Goal: Task Accomplishment & Management: Complete application form

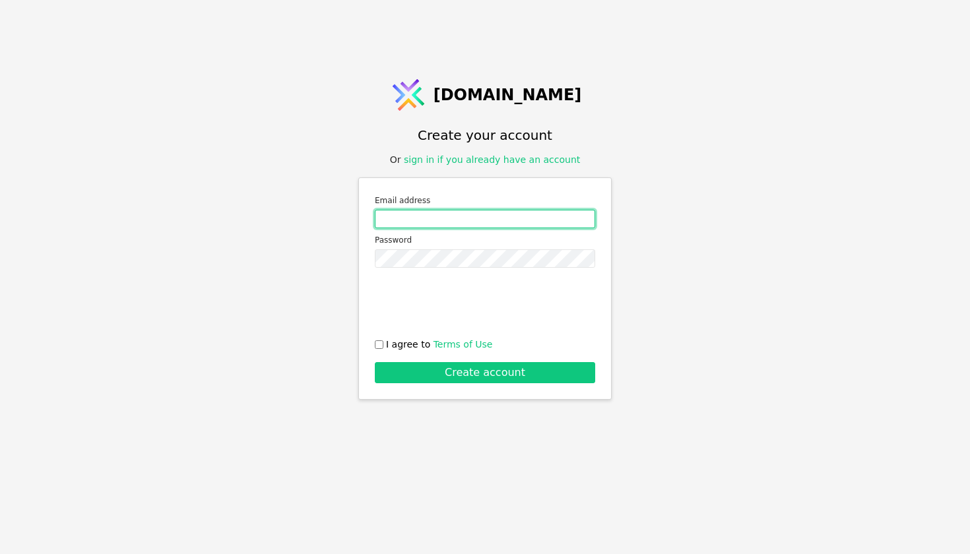
click at [461, 220] on input "Email address" at bounding box center [485, 219] width 220 height 18
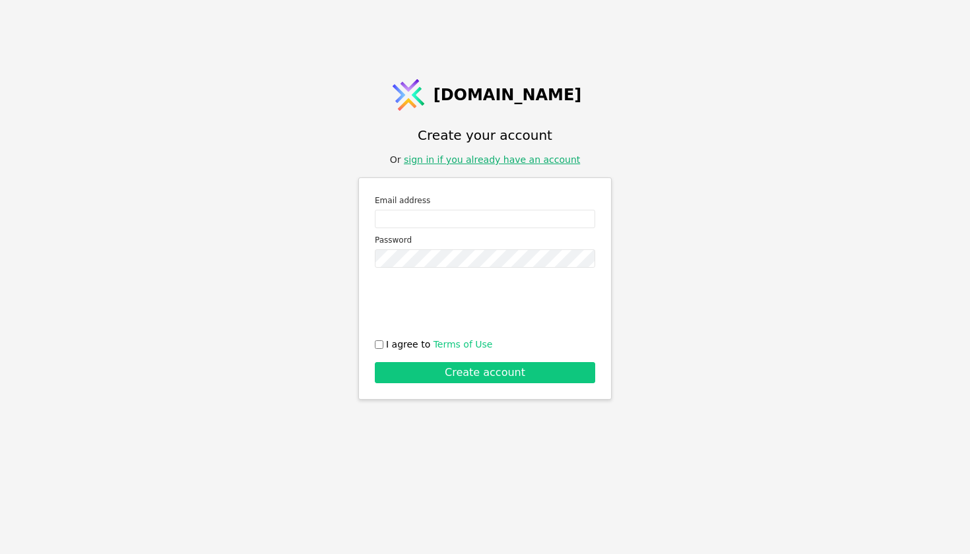
click at [474, 158] on div "Svit.One Create your account Or sign in if you already have an account Email ad…" at bounding box center [485, 277] width 970 height 554
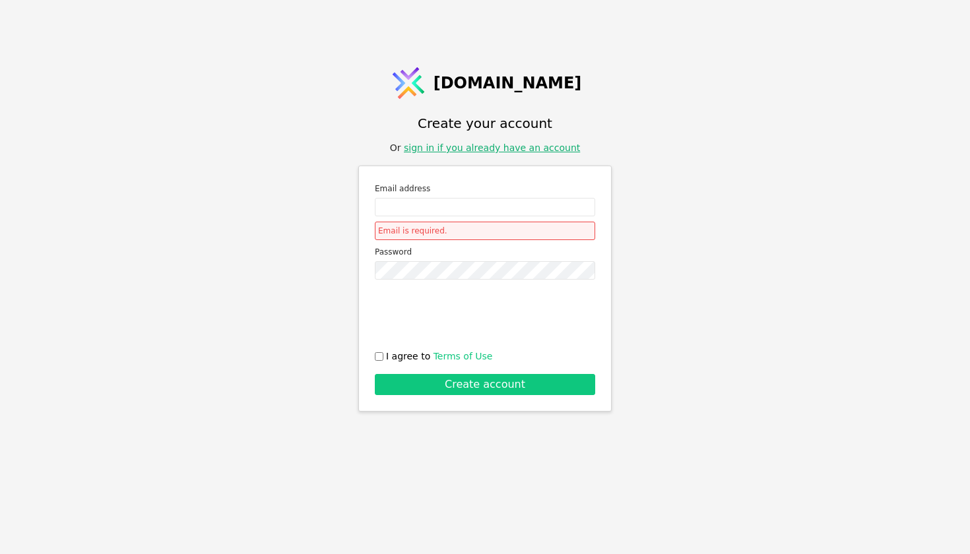
click at [473, 150] on link "sign in if you already have an account" at bounding box center [492, 148] width 176 height 11
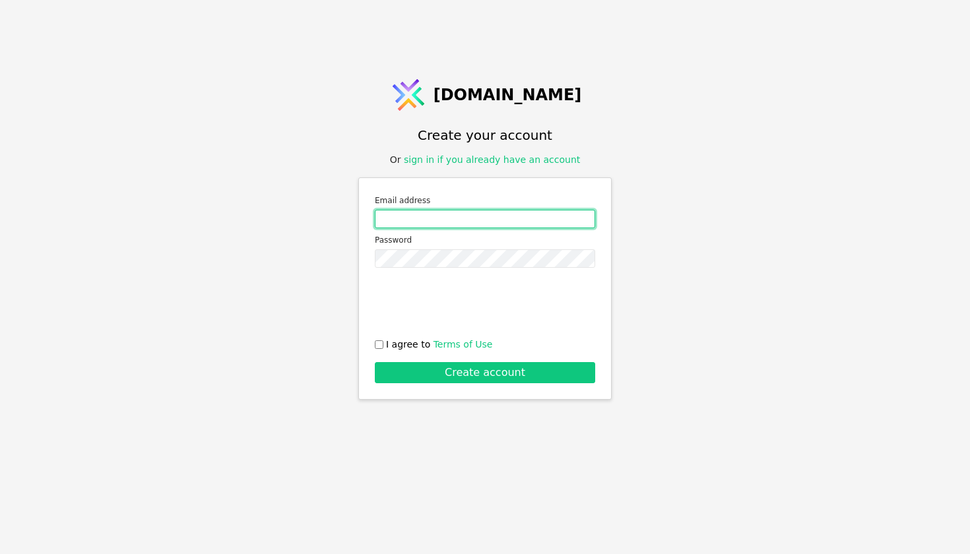
click at [455, 223] on input "Email address" at bounding box center [485, 219] width 220 height 18
click at [476, 219] on input "coop@budynkytaliudy/com" at bounding box center [485, 219] width 220 height 18
type input "[EMAIL_ADDRESS][DOMAIN_NAME]"
click at [382, 342] on input "I agree to Terms of Use" at bounding box center [379, 344] width 9 height 9
checkbox input "true"
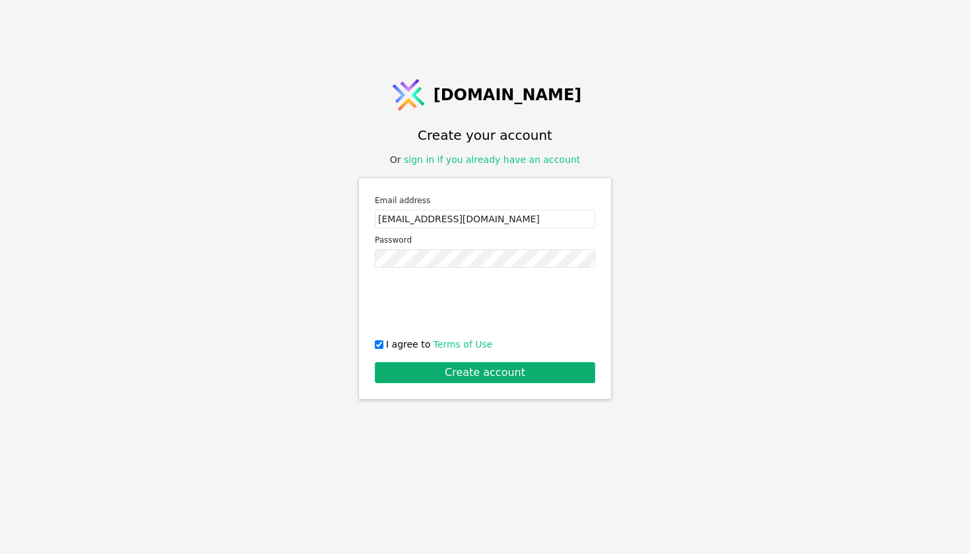
click at [414, 369] on button "Create account" at bounding box center [485, 372] width 220 height 21
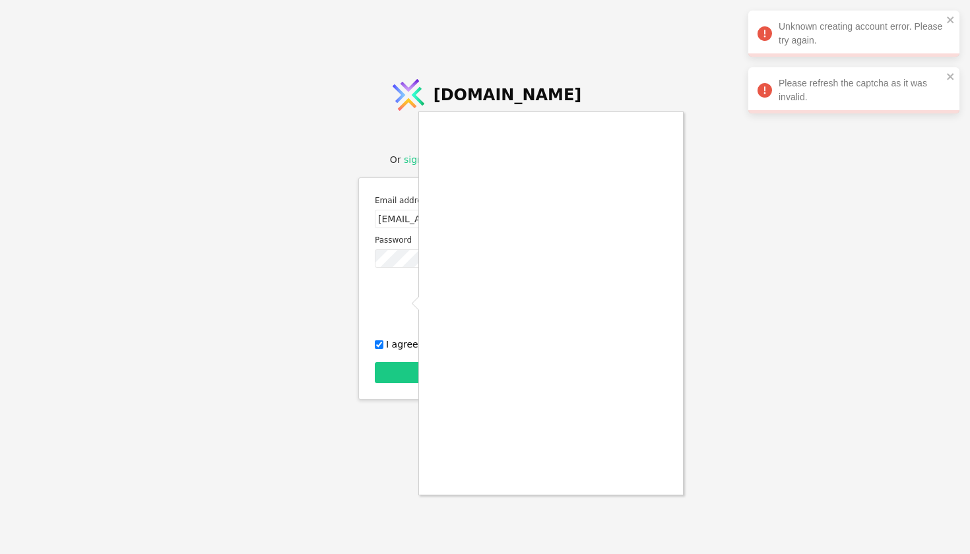
click at [737, 466] on div at bounding box center [485, 277] width 970 height 554
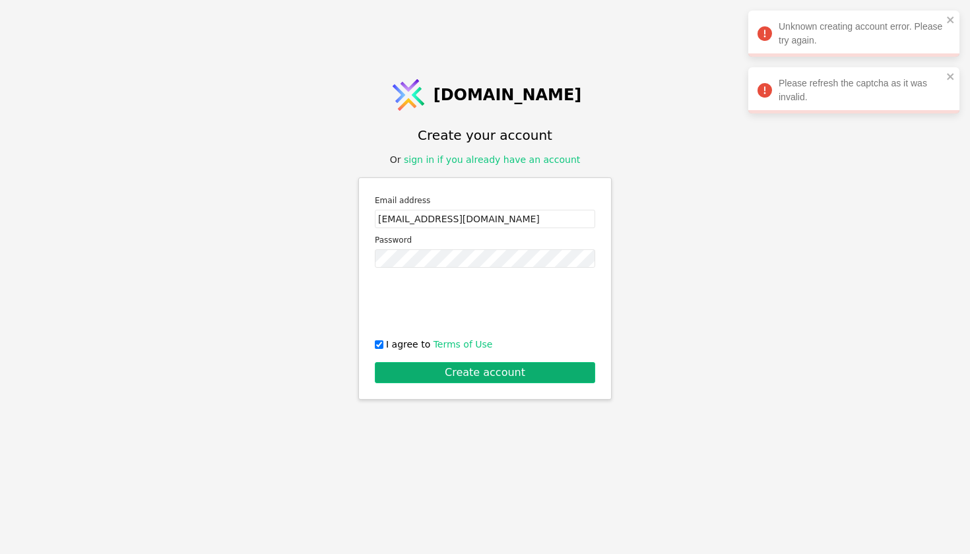
click at [499, 382] on button "Create account" at bounding box center [485, 372] width 220 height 21
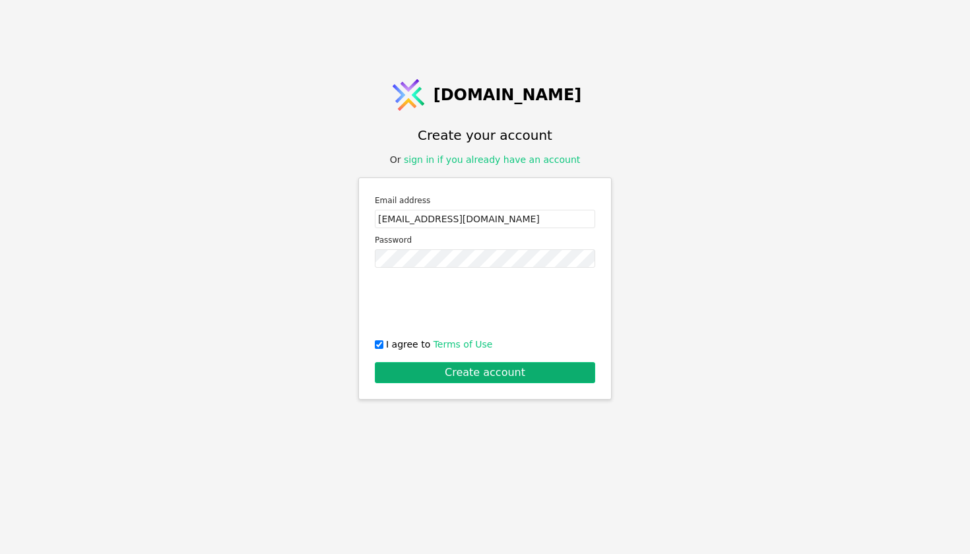
click at [474, 366] on button "Create account" at bounding box center [485, 372] width 220 height 21
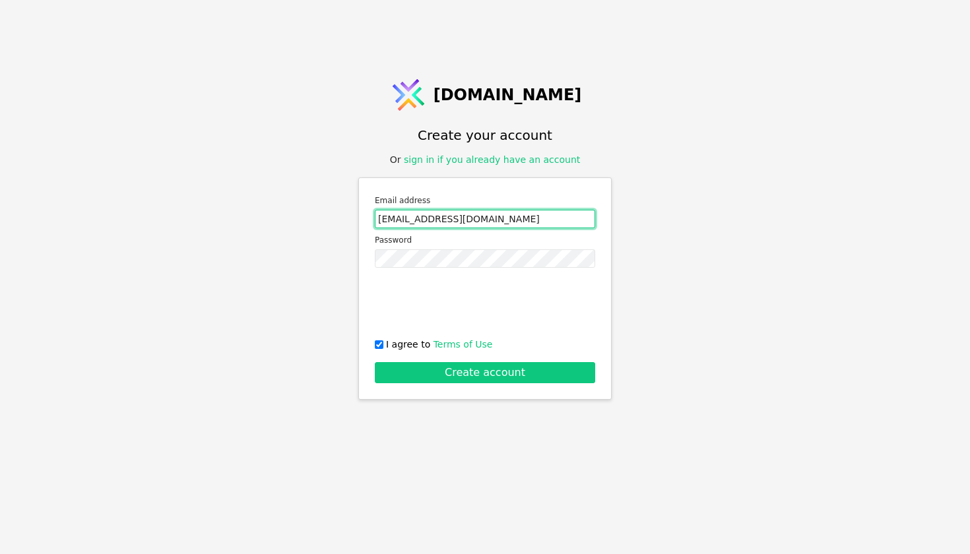
drag, startPoint x: 495, startPoint y: 218, endPoint x: 369, endPoint y: 215, distance: 126.0
click at [369, 215] on div "Email address coop@budynkytaliudy.com Password 0cAFcWeA4e-JenhALAxlUMp2-q88G28A…" at bounding box center [484, 288] width 253 height 222
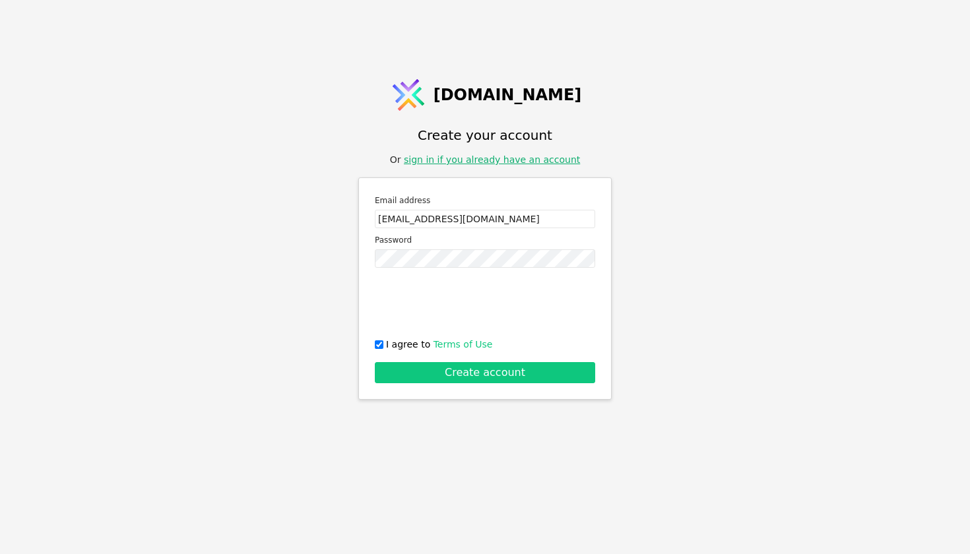
click at [528, 162] on link "sign in if you already have an account" at bounding box center [492, 159] width 176 height 11
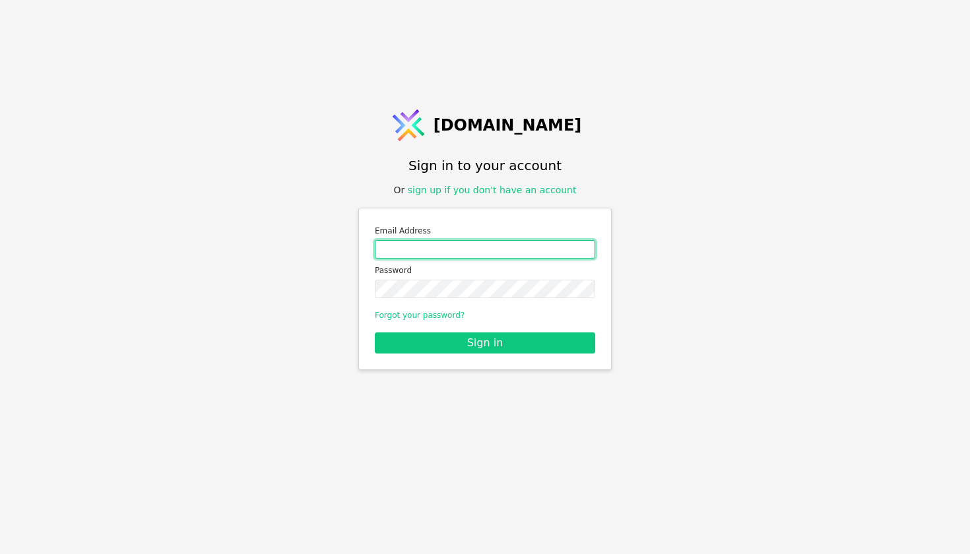
type input "[EMAIL_ADDRESS][DOMAIN_NAME]"
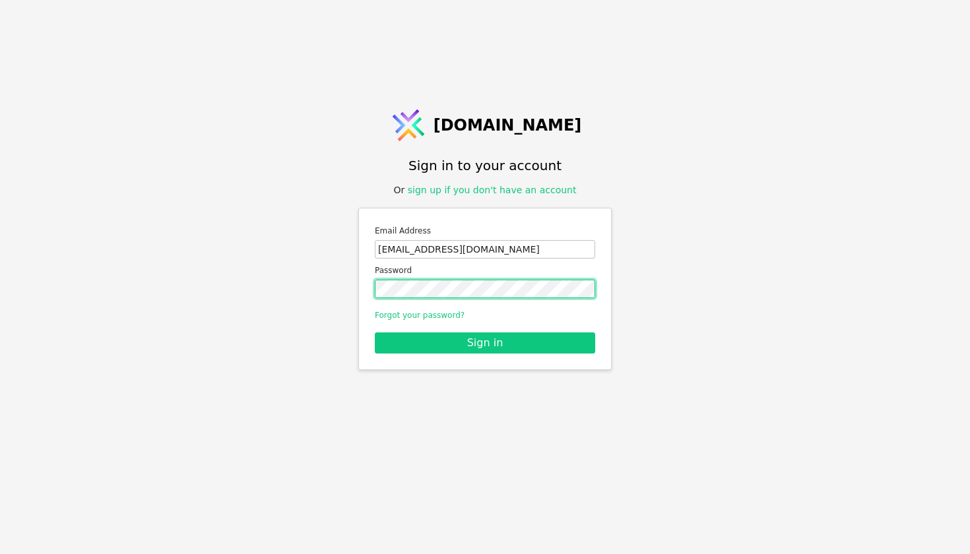
click at [485, 342] on button "Sign in" at bounding box center [485, 343] width 220 height 21
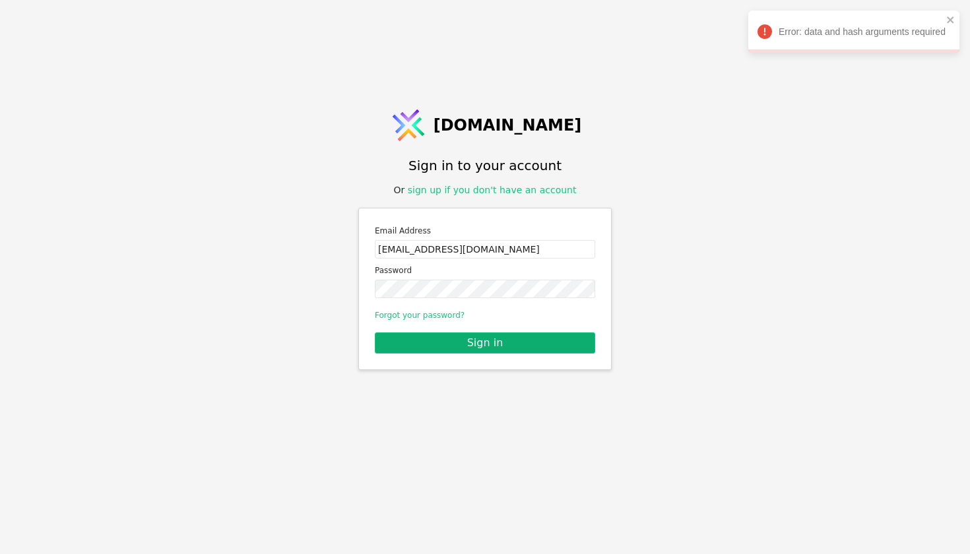
click at [495, 348] on button "Sign in" at bounding box center [485, 343] width 220 height 21
click at [444, 314] on link "Forgot your password?" at bounding box center [420, 315] width 90 height 9
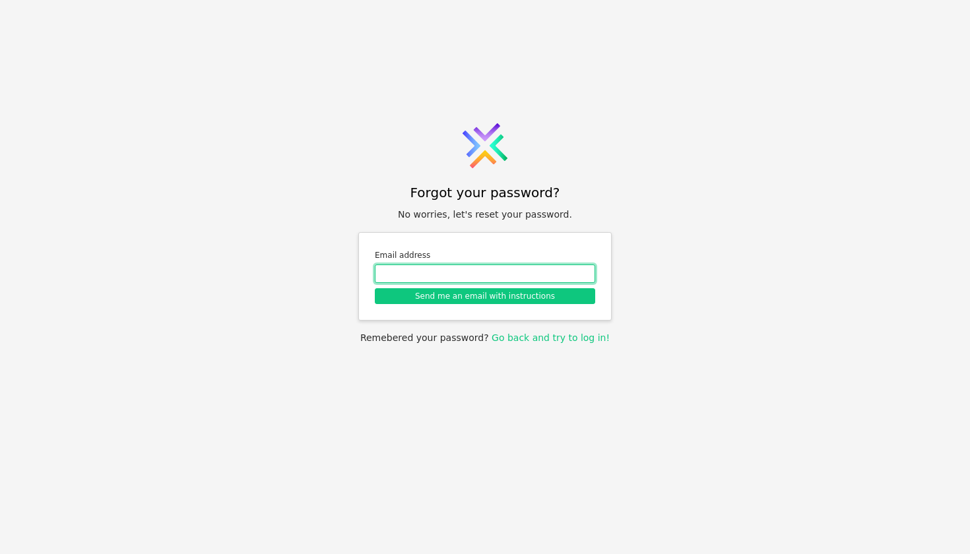
click at [431, 274] on input "Email address" at bounding box center [485, 274] width 220 height 18
paste input "[EMAIL_ADDRESS][DOMAIN_NAME]"
type input "[EMAIL_ADDRESS][DOMAIN_NAME]"
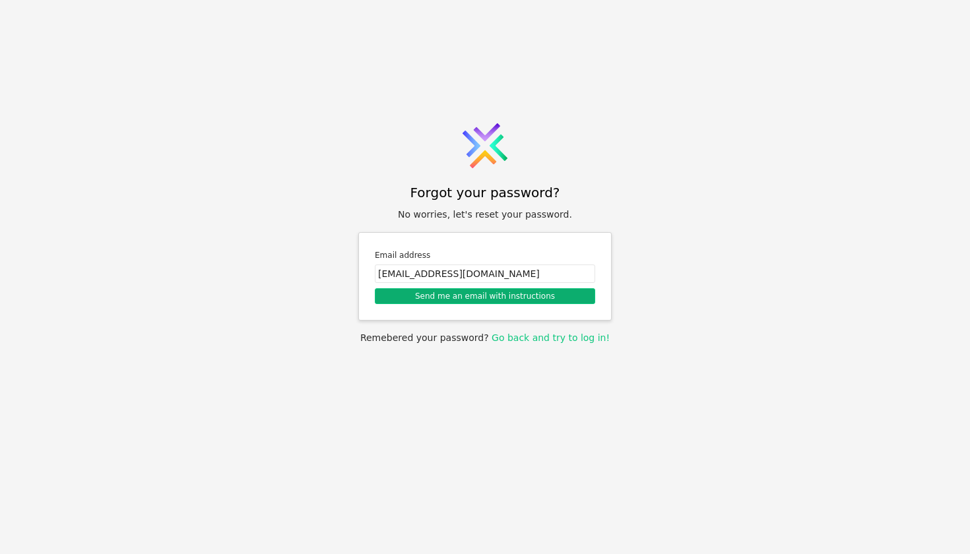
click at [482, 297] on button "Send me an email with instructions" at bounding box center [485, 296] width 220 height 16
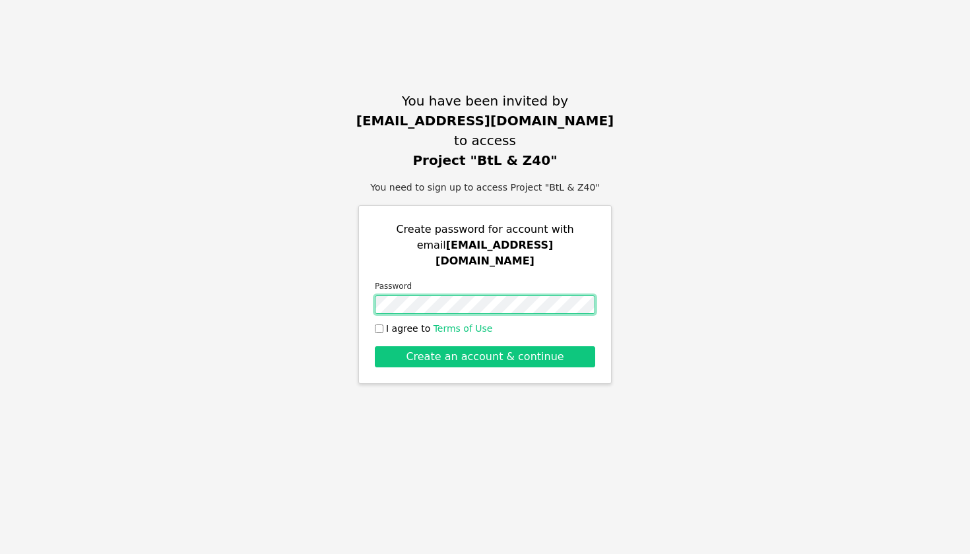
click at [366, 300] on div "Create password for account with email [EMAIL_ADDRESS][DOMAIN_NAME] Password I …" at bounding box center [484, 294] width 253 height 179
click at [379, 325] on input "I agree to Terms of Use" at bounding box center [379, 329] width 9 height 9
checkbox input "true"
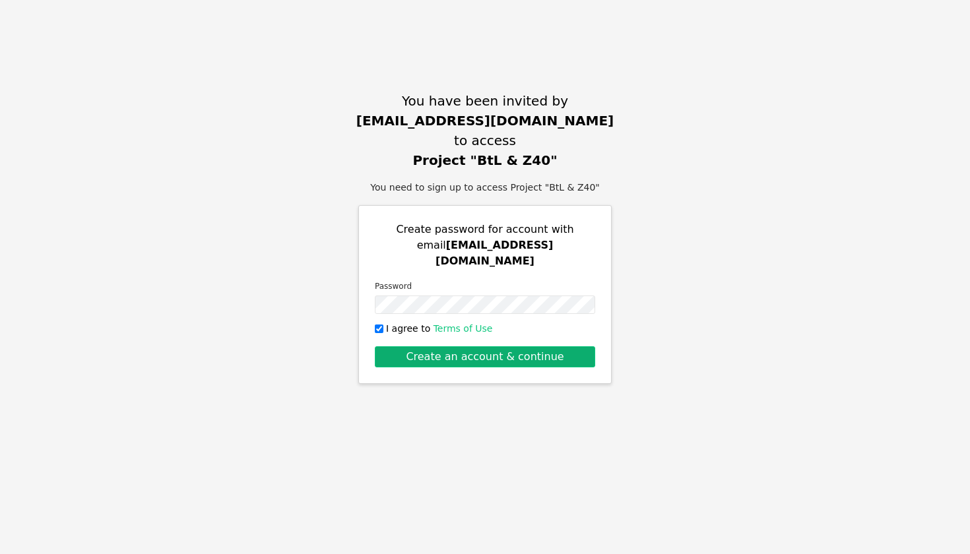
click at [482, 348] on button "Create an account & continue" at bounding box center [485, 356] width 220 height 21
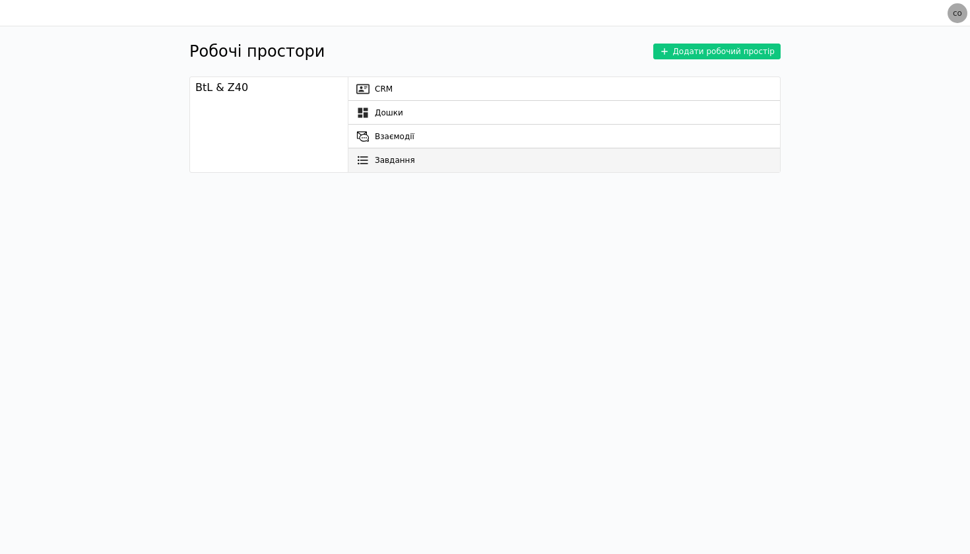
click at [369, 161] on link "Завдання" at bounding box center [563, 160] width 431 height 24
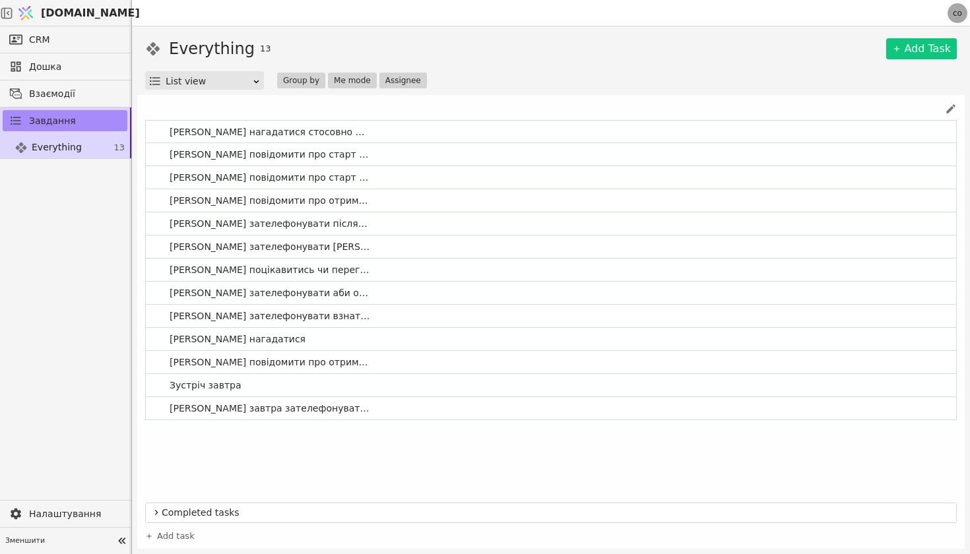
click at [959, 6] on link "co" at bounding box center [957, 13] width 20 height 20
click at [839, 17] on div at bounding box center [538, 13] width 813 height 26
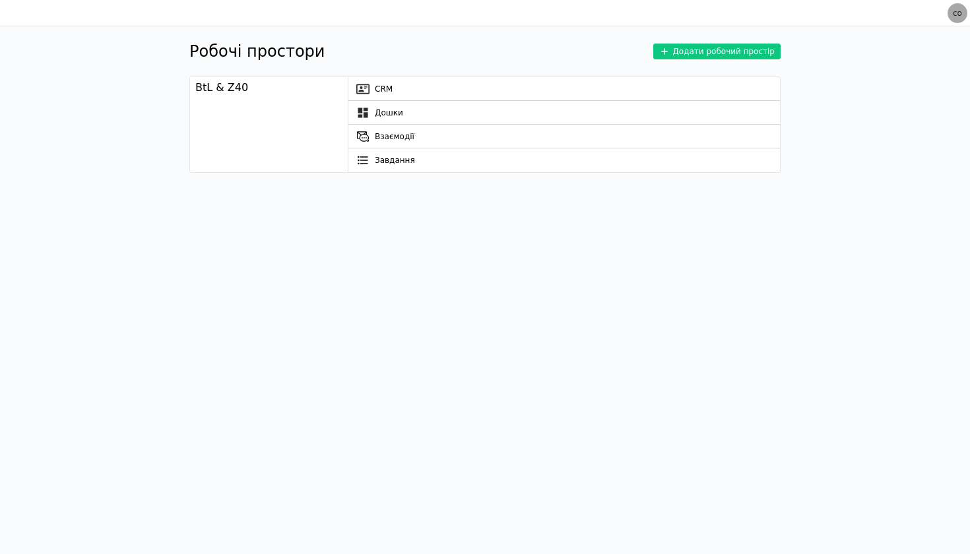
click at [484, 318] on div "Робочі простори Додати робочий простір BtL & Z40 CRM Дошки Взаємодії Завдання" at bounding box center [484, 290] width 591 height 528
